Goal: Information Seeking & Learning: Learn about a topic

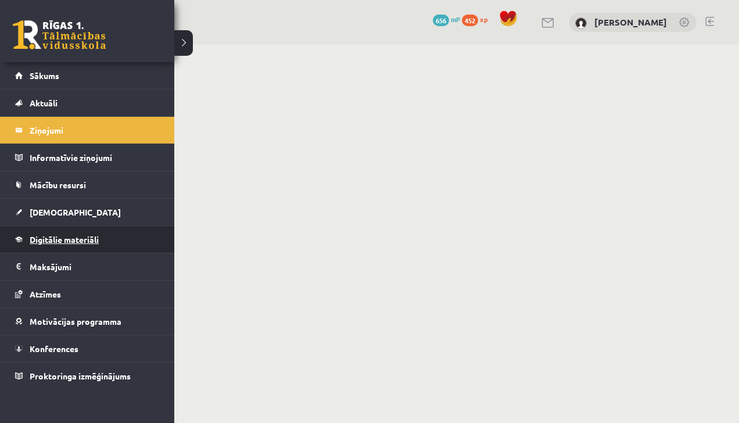
click at [46, 247] on link "Digitālie materiāli" at bounding box center [87, 239] width 145 height 27
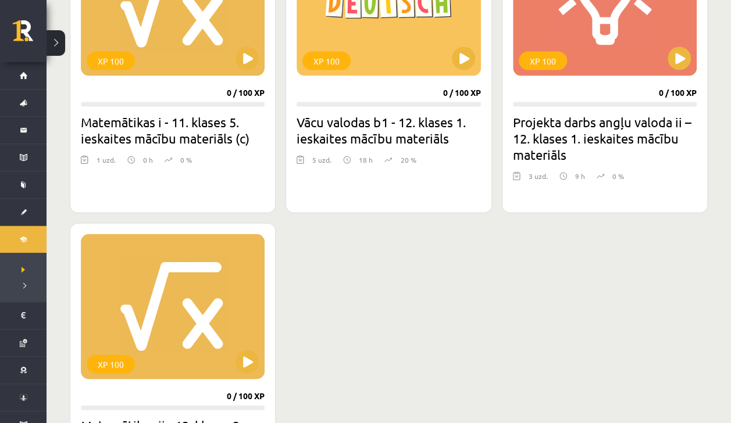
scroll to position [1196, 0]
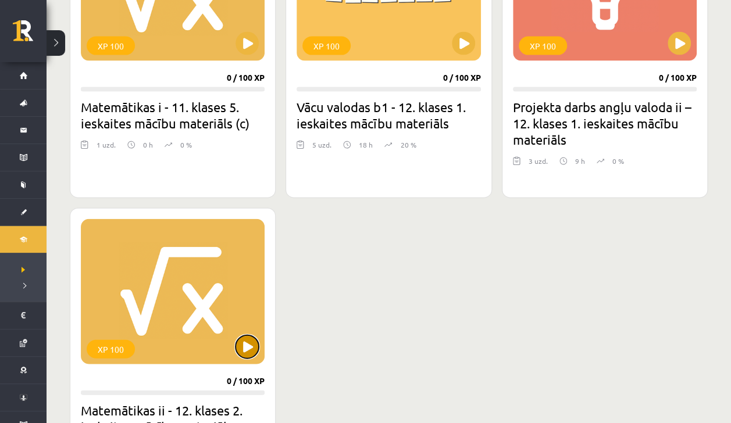
click at [245, 355] on button at bounding box center [246, 346] width 23 height 23
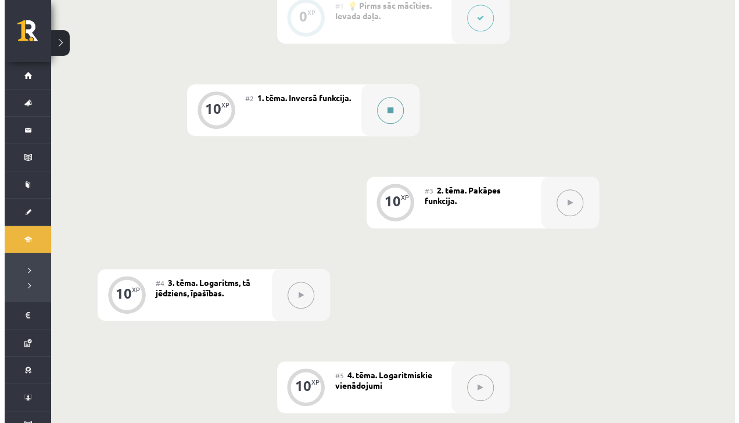
scroll to position [316, 0]
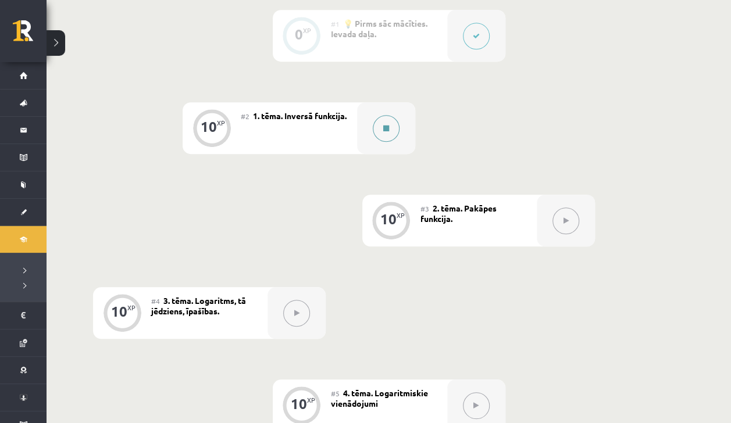
click at [398, 129] on button at bounding box center [386, 128] width 27 height 27
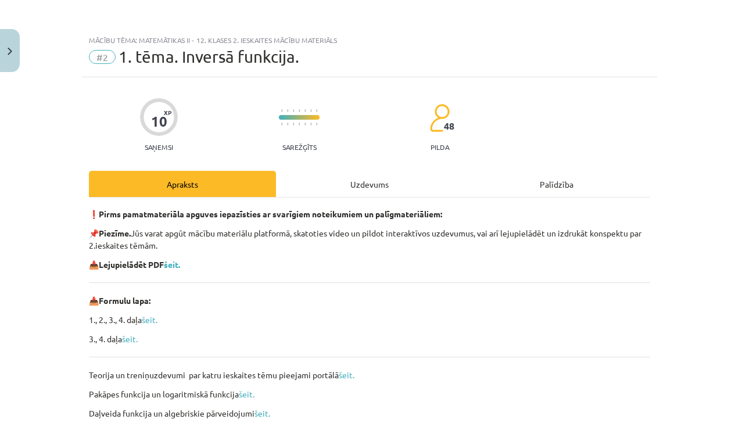
scroll to position [71, 0]
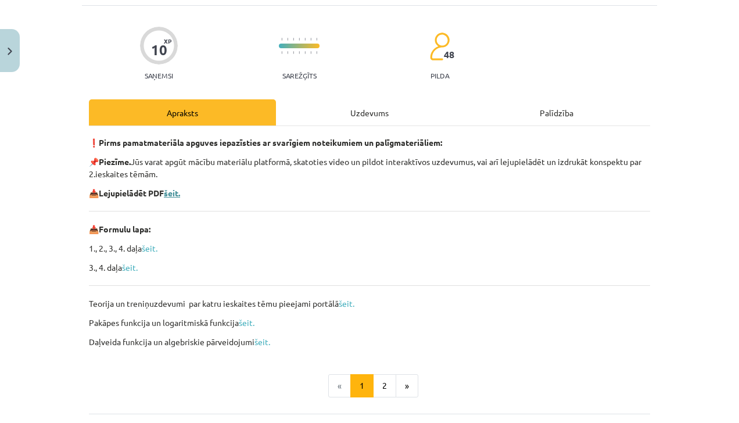
click at [180, 189] on b "šeit." at bounding box center [172, 193] width 16 height 10
